Goal: Information Seeking & Learning: Learn about a topic

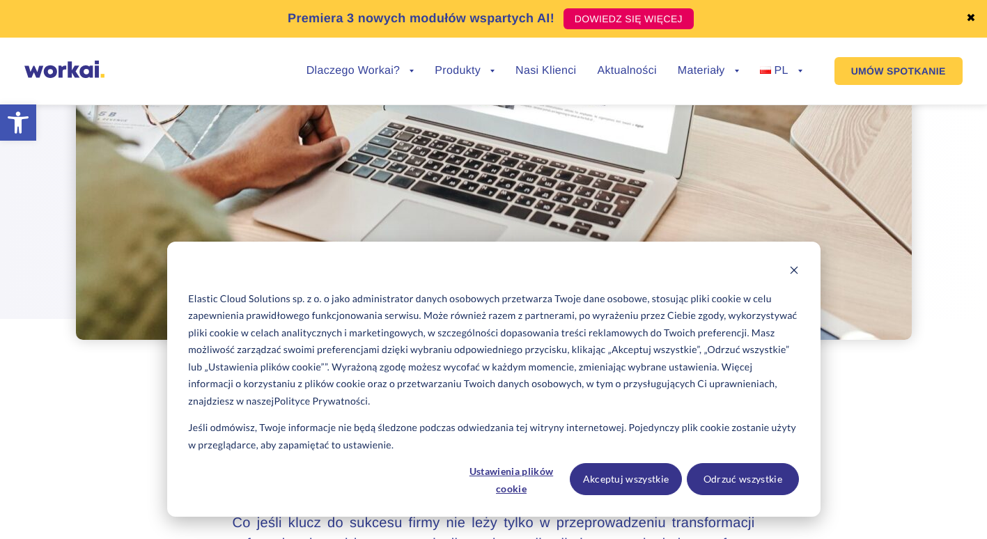
scroll to position [211, 0]
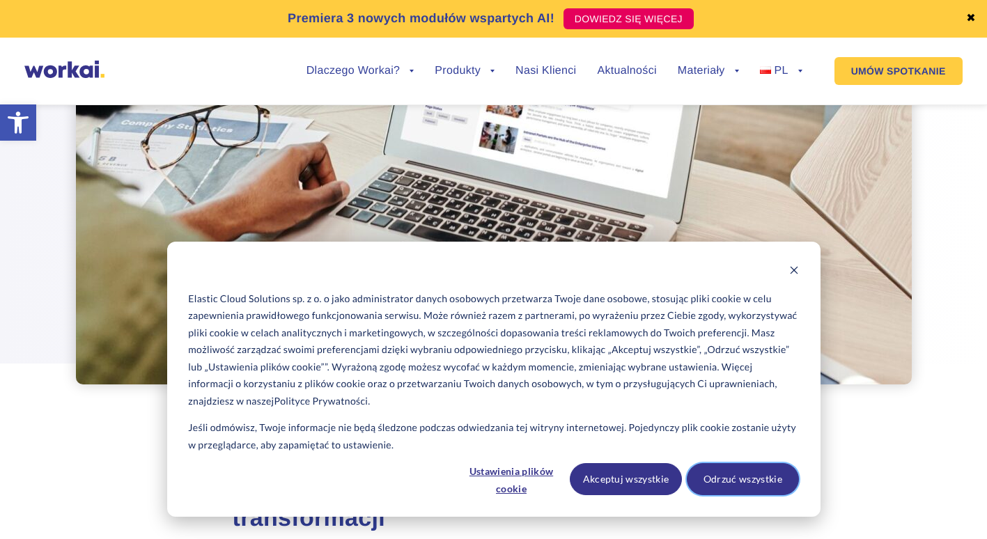
click at [748, 475] on button "Odrzuć wszystkie" at bounding box center [743, 479] width 112 height 32
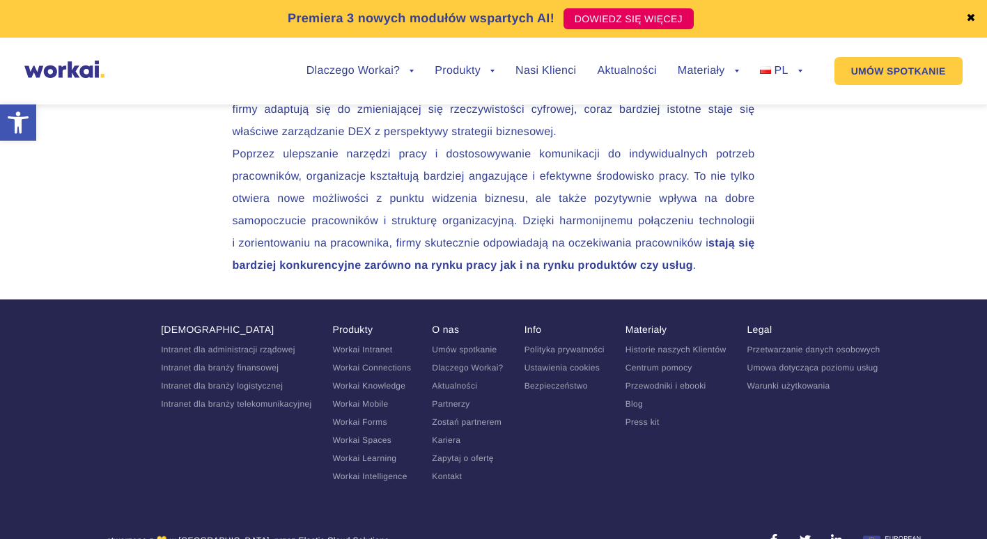
scroll to position [5303, 0]
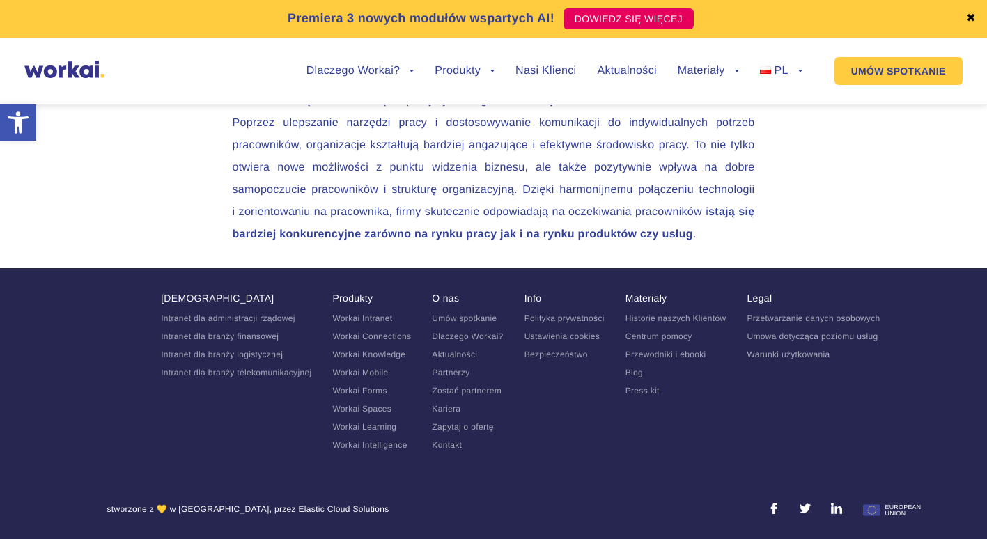
click at [473, 356] on link "Aktualności" at bounding box center [454, 355] width 45 height 10
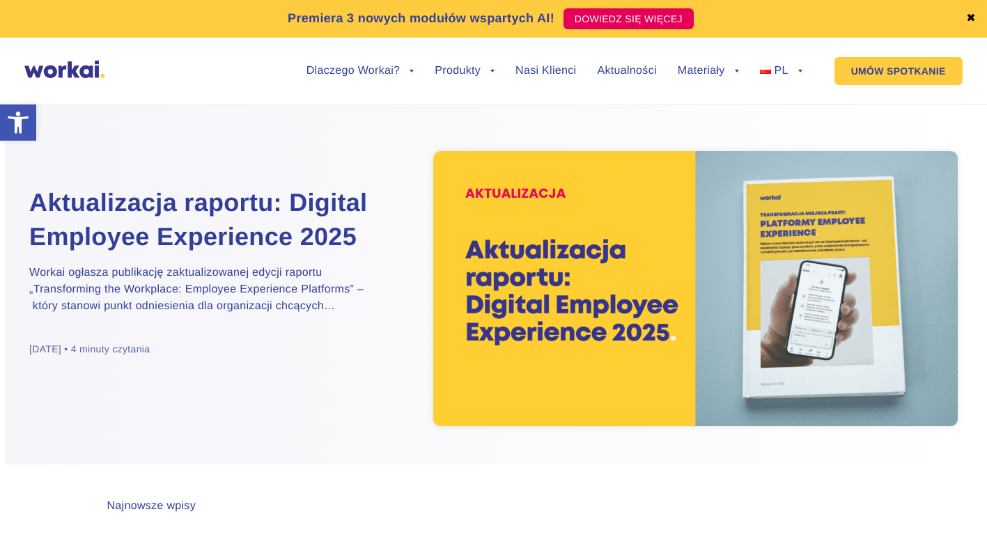
scroll to position [5, 0]
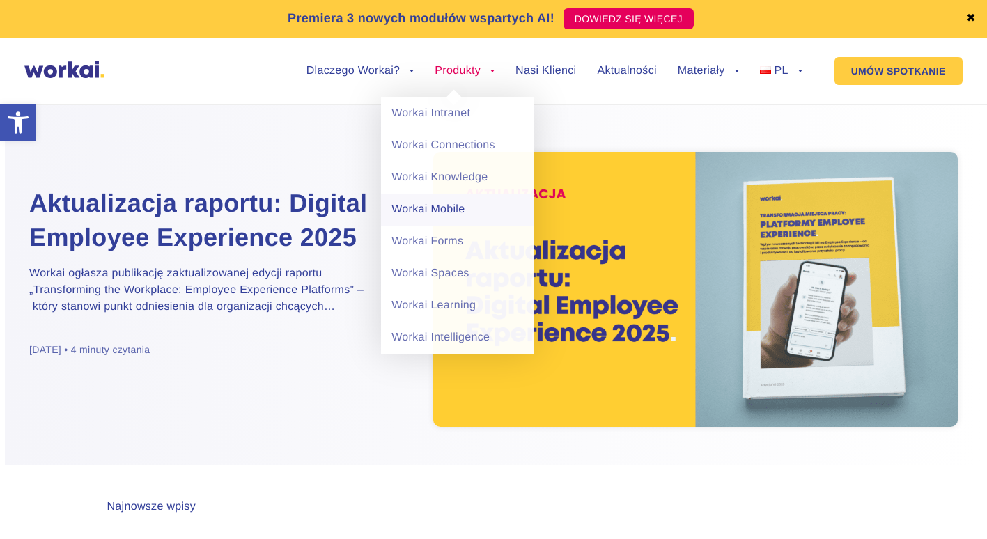
click at [445, 208] on link "Workai Mobile" at bounding box center [457, 210] width 153 height 32
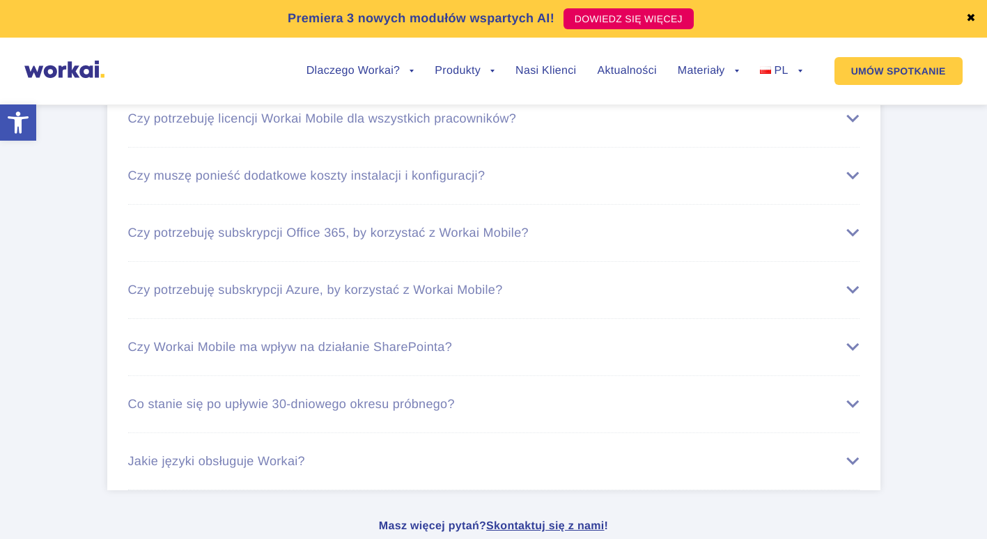
scroll to position [5402, 0]
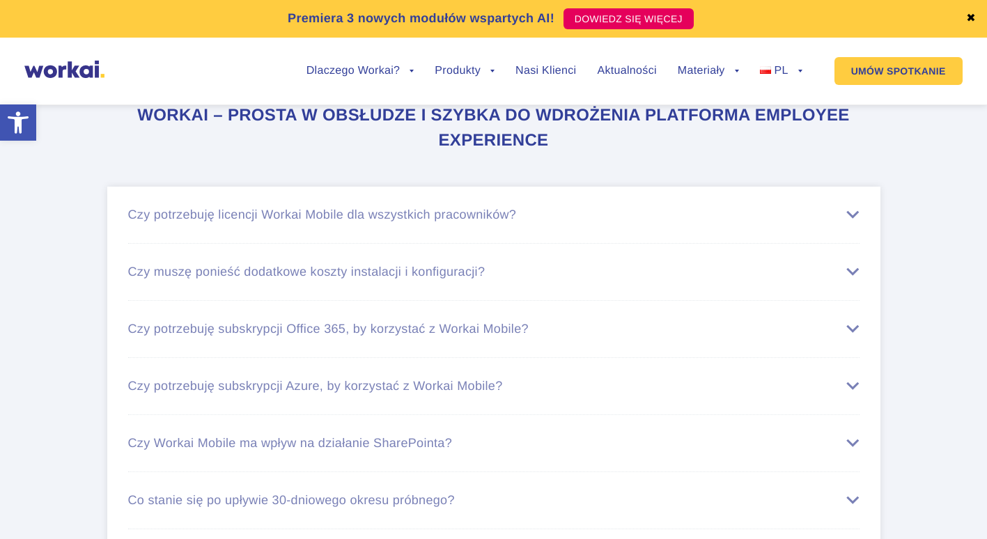
click at [853, 222] on div "Czy potrzebuję licencji Workai Mobile dla wszystkich pracowników?" at bounding box center [494, 215] width 732 height 15
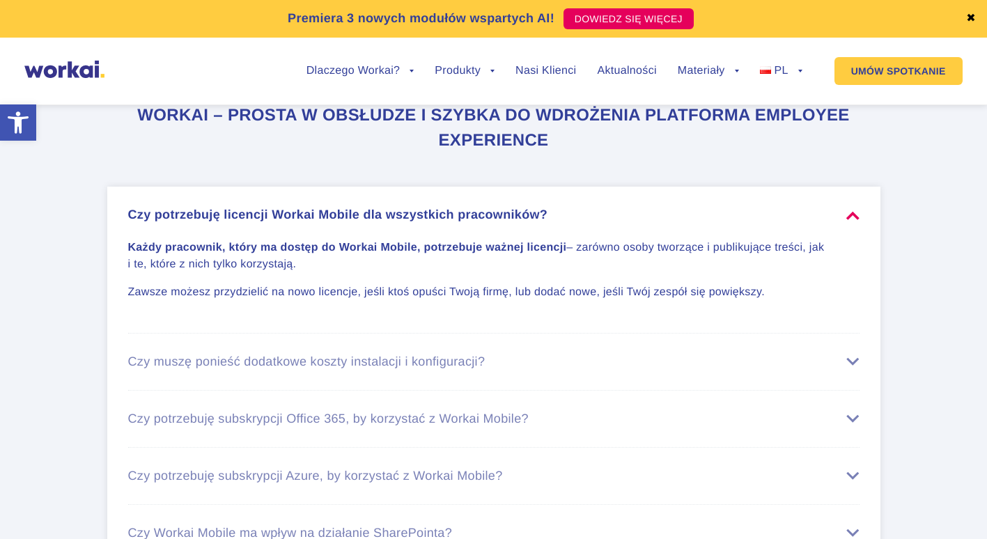
click at [855, 222] on div "Czy potrzebuję licencji Workai Mobile dla wszystkich pracowników?" at bounding box center [494, 215] width 732 height 15
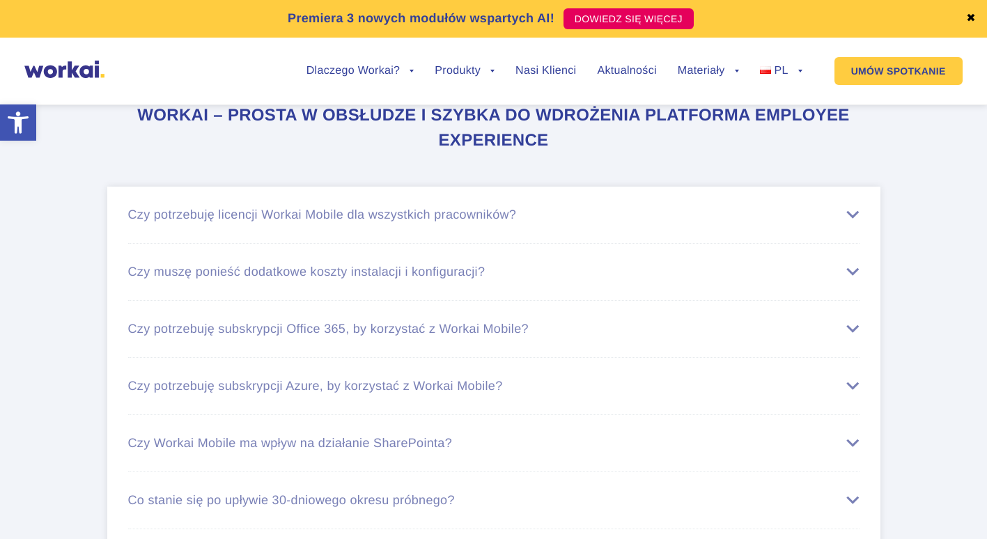
click at [851, 278] on div "Czy muszę ponieść dodatkowe koszty instalacji i konfiguracji?" at bounding box center [494, 272] width 732 height 15
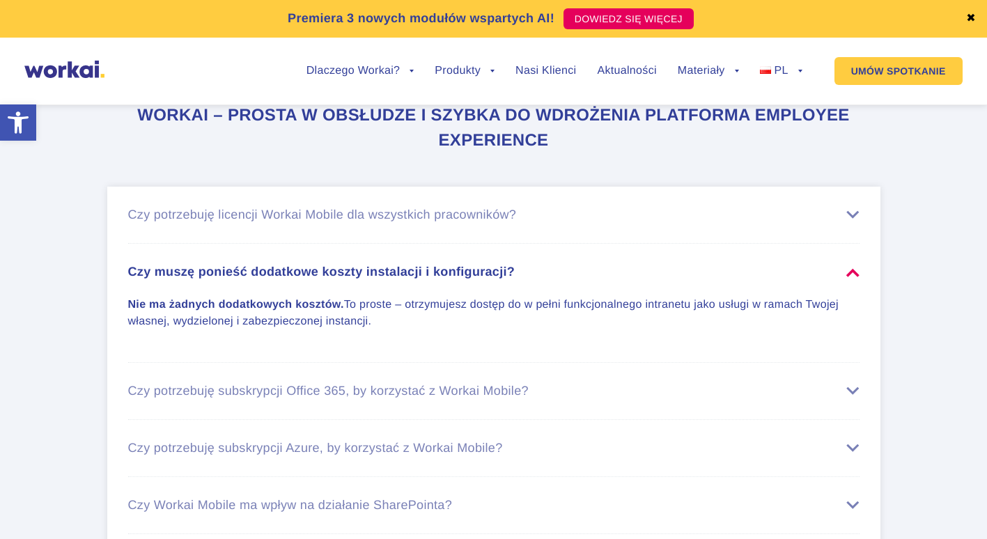
click at [851, 278] on div "Czy muszę ponieść dodatkowe koszty instalacji i konfiguracji?" at bounding box center [494, 272] width 732 height 15
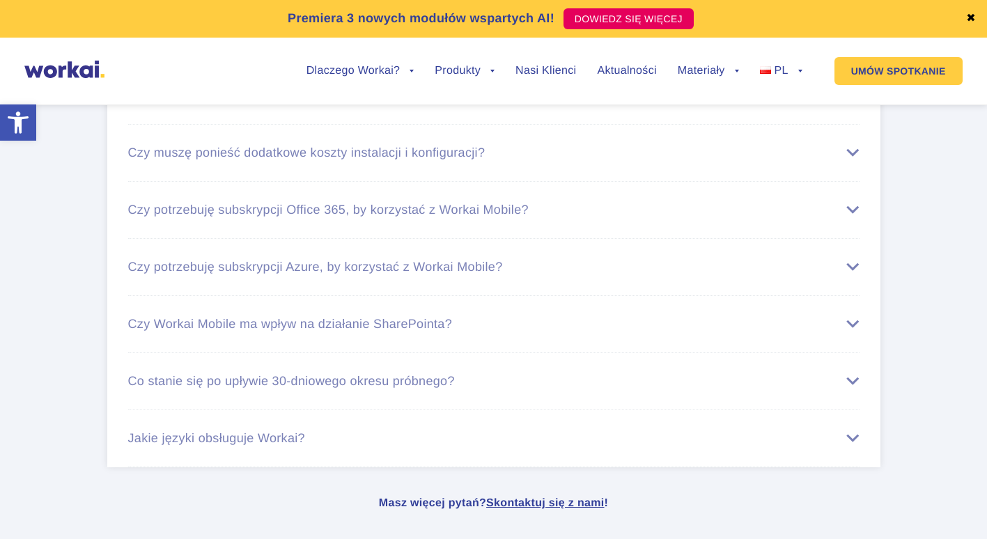
scroll to position [5517, 0]
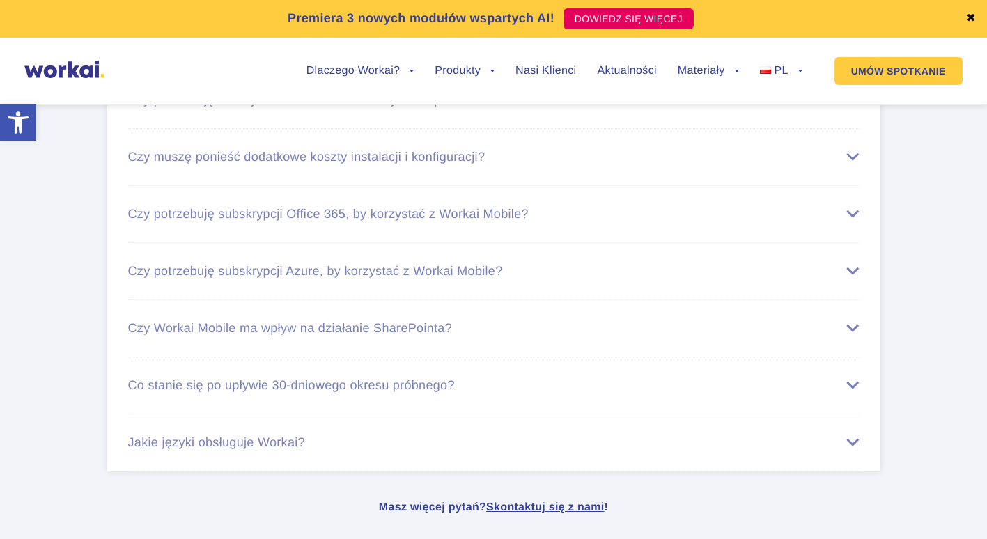
click at [853, 222] on div "Czy potrzebuję subskrypcji Office 365, by korzystać z Workai Mobile?" at bounding box center [494, 214] width 732 height 15
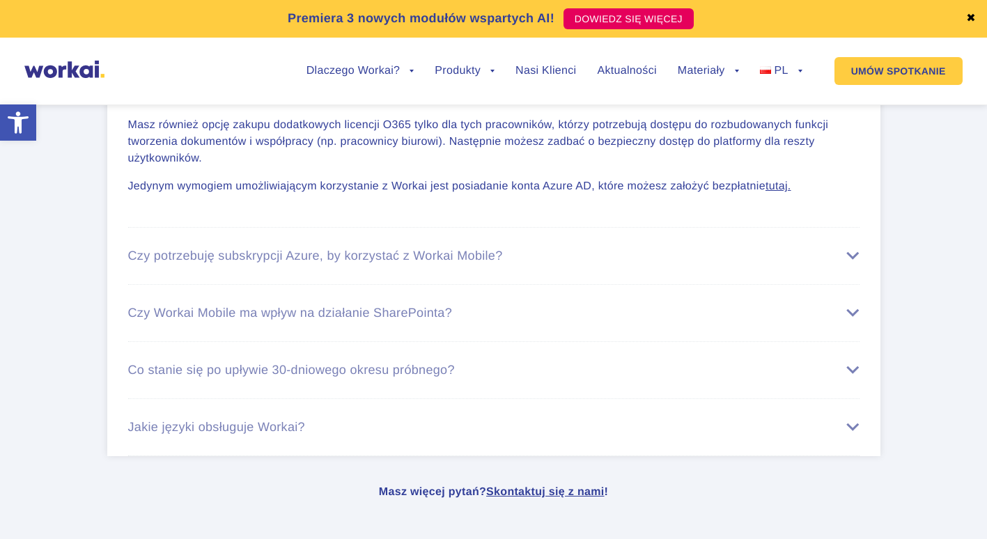
scroll to position [5695, 0]
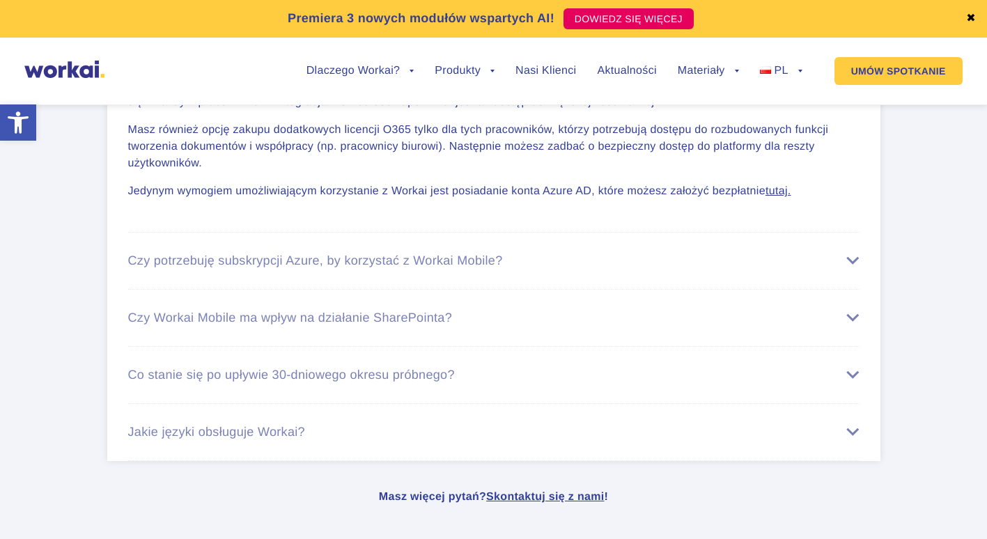
click at [851, 268] on div "Czy potrzebuję subskrypcji Azure, by korzystać z Workai Mobile?" at bounding box center [494, 261] width 732 height 15
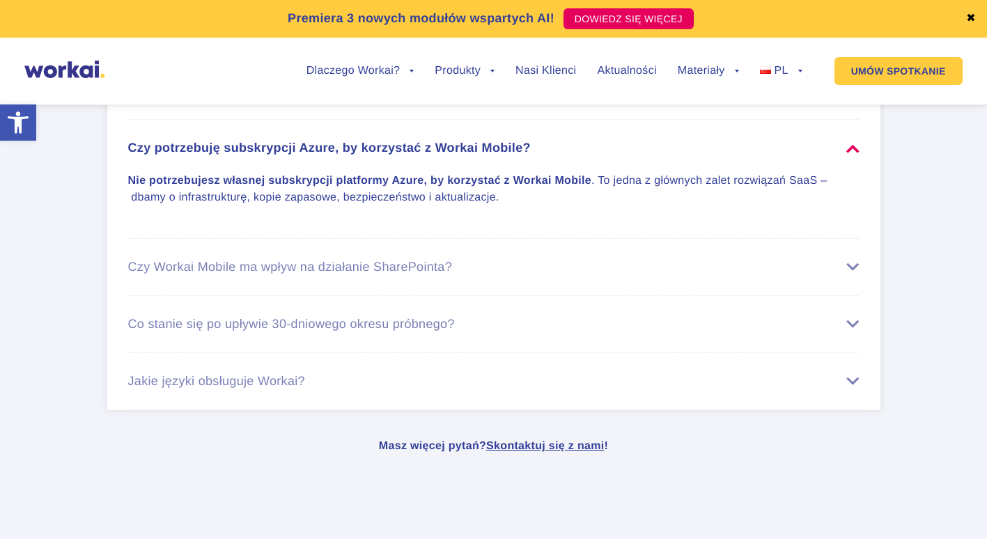
scroll to position [5644, 0]
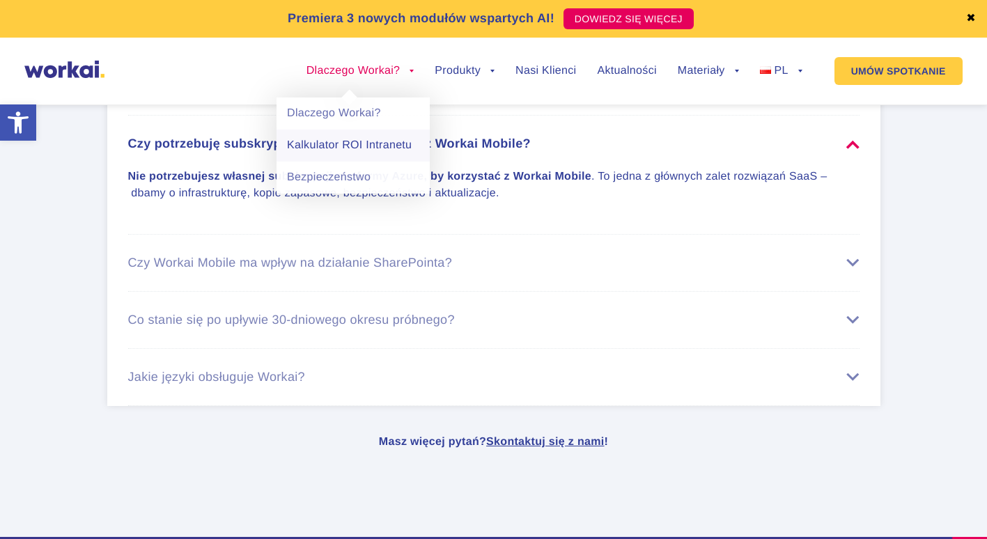
click at [351, 138] on link "Kalkulator ROI Intranetu" at bounding box center [353, 146] width 153 height 32
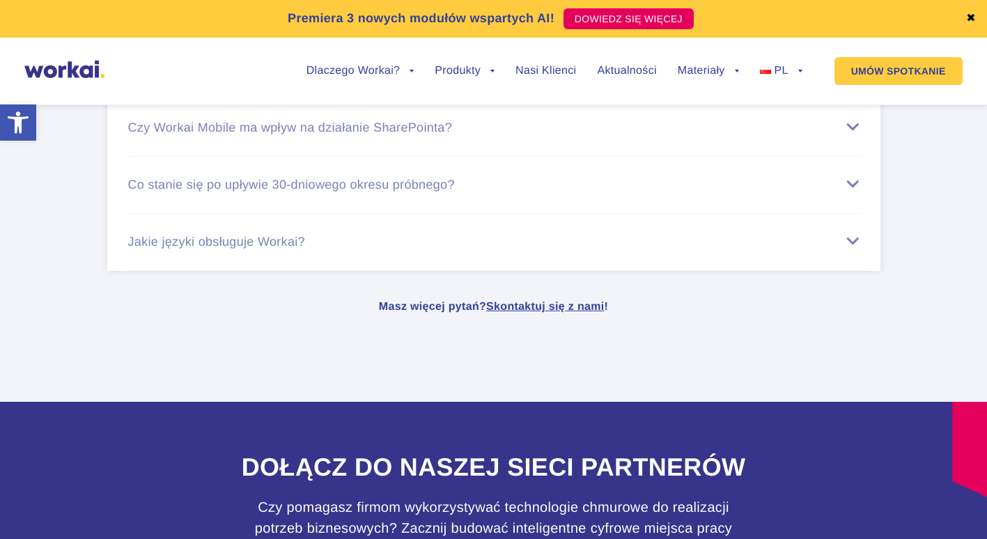
scroll to position [4861, 0]
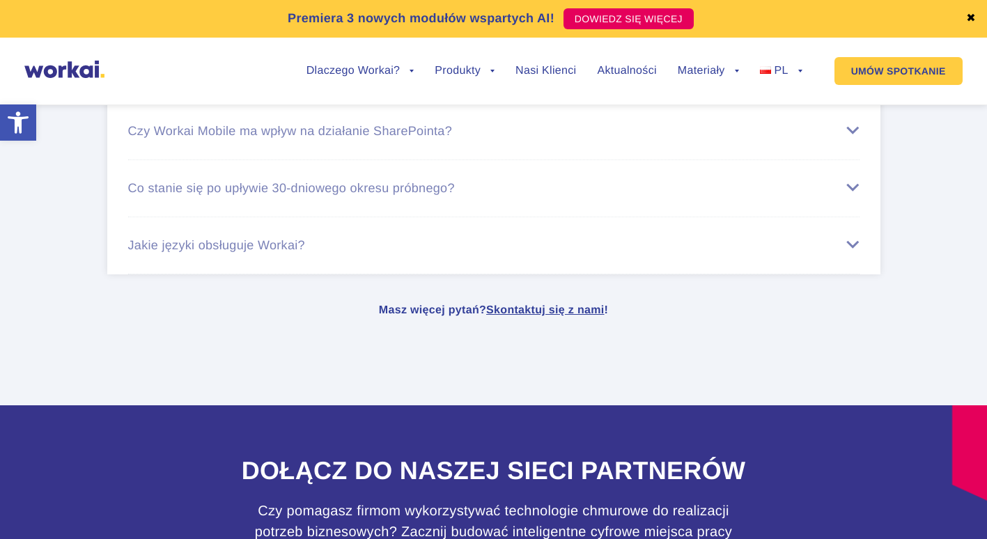
click at [856, 253] on div "Jakie języki obsługuje Workai?" at bounding box center [494, 245] width 732 height 15
